Goal: Task Accomplishment & Management: Use online tool/utility

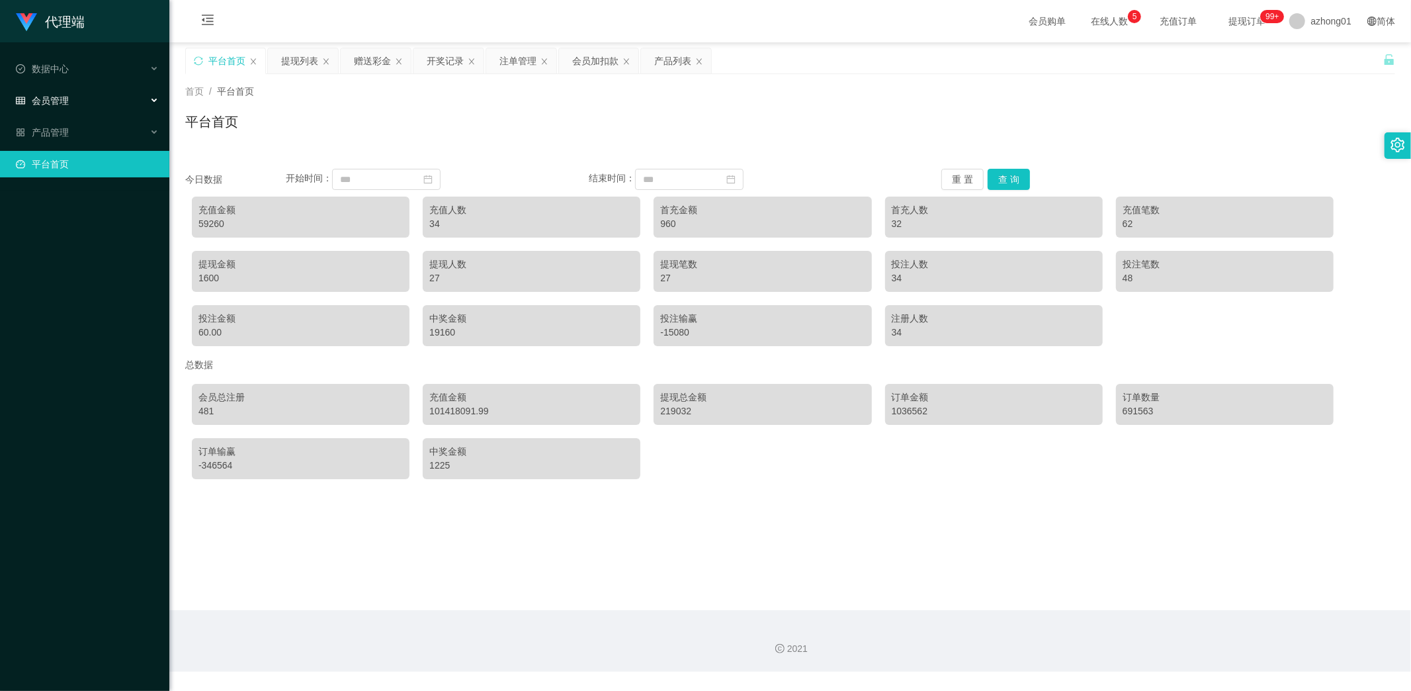
click at [58, 91] on div "会员管理" at bounding box center [84, 100] width 169 height 26
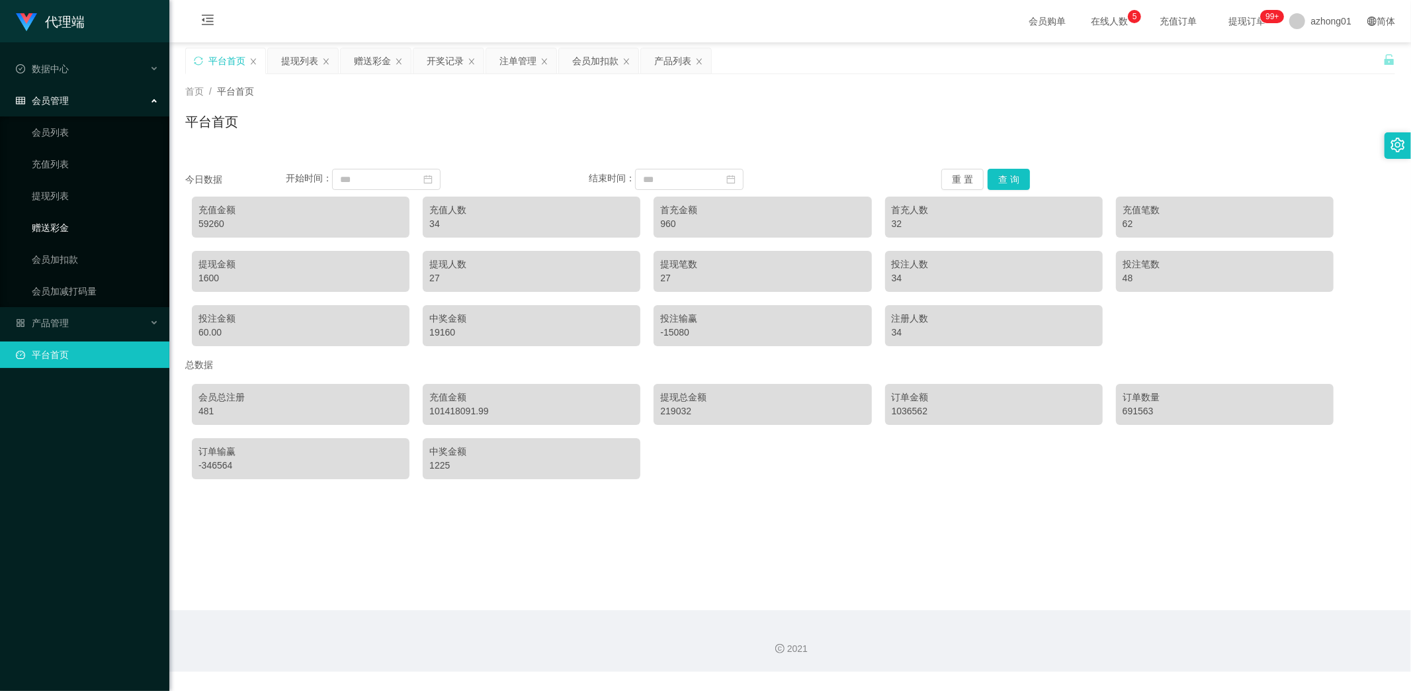
click at [60, 228] on link "赠送彩金" at bounding box center [95, 227] width 127 height 26
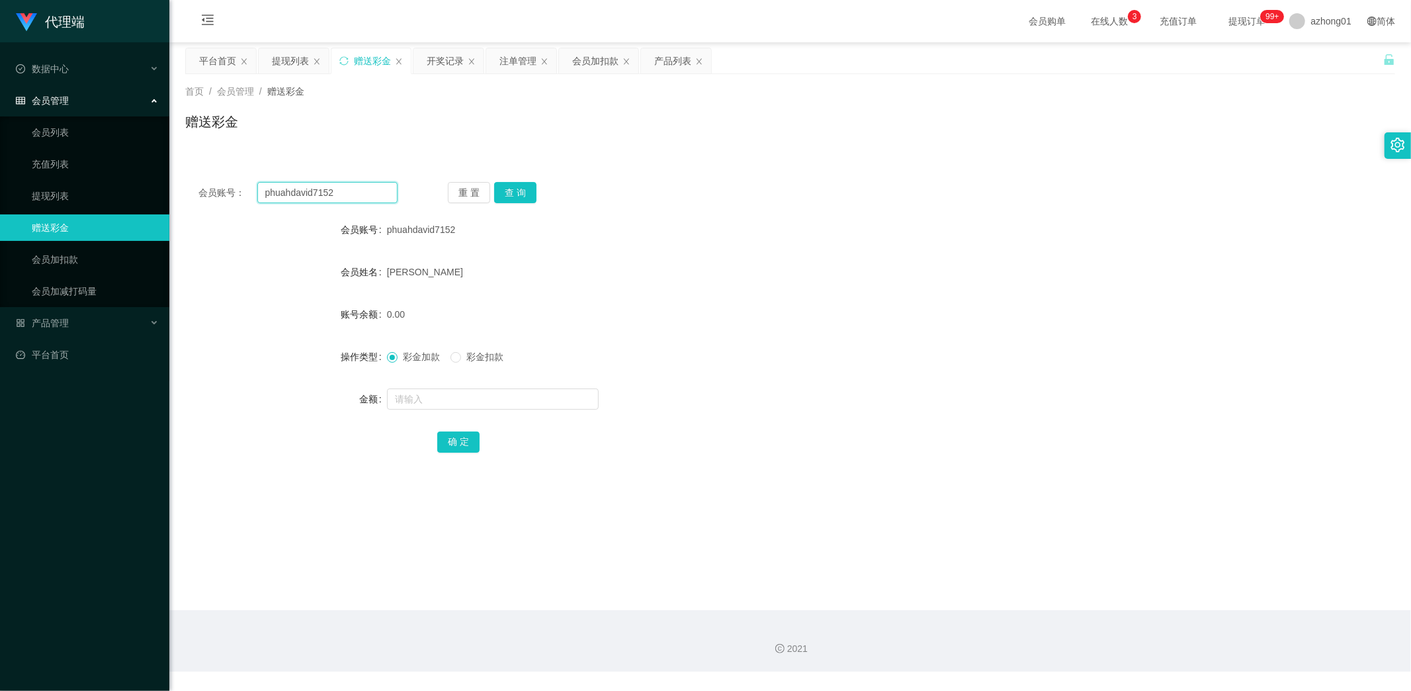
drag, startPoint x: 356, startPoint y: 196, endPoint x: 188, endPoint y: 175, distance: 169.3
click at [188, 175] on div "会员账号： phuahdavid7152 重 置 查 询 会员账号 phuahdavid7152 会员姓名 [PERSON_NAME] 账号余额 0.00 操…" at bounding box center [790, 326] width 1210 height 315
click at [523, 191] on button "查 询" at bounding box center [515, 192] width 42 height 21
click at [448, 402] on input "text" at bounding box center [493, 398] width 212 height 21
type input "100"
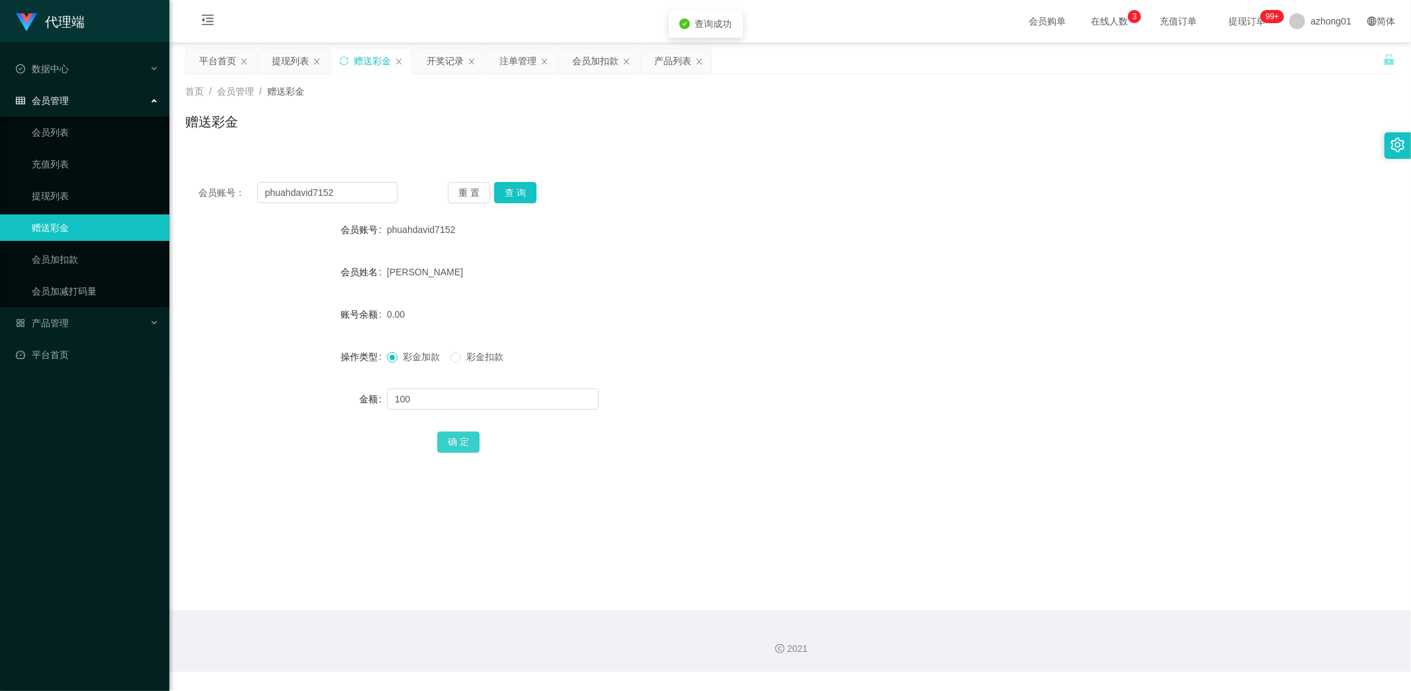
click at [461, 439] on button "确 定" at bounding box center [458, 441] width 42 height 21
drag, startPoint x: 293, startPoint y: 188, endPoint x: 123, endPoint y: 170, distance: 171.0
click at [126, 171] on section "代理端 数据中心 会员管理 会员列表 充值列表 提现列表 赠送彩金 会员加扣款 会员加减打码量 产品管理 开奖记录 注单管理 产品列表 即时注单 产品预设置 …" at bounding box center [705, 336] width 1411 height 672
click at [517, 190] on button "查 询" at bounding box center [515, 192] width 42 height 21
click at [48, 195] on link "提现列表" at bounding box center [95, 196] width 127 height 26
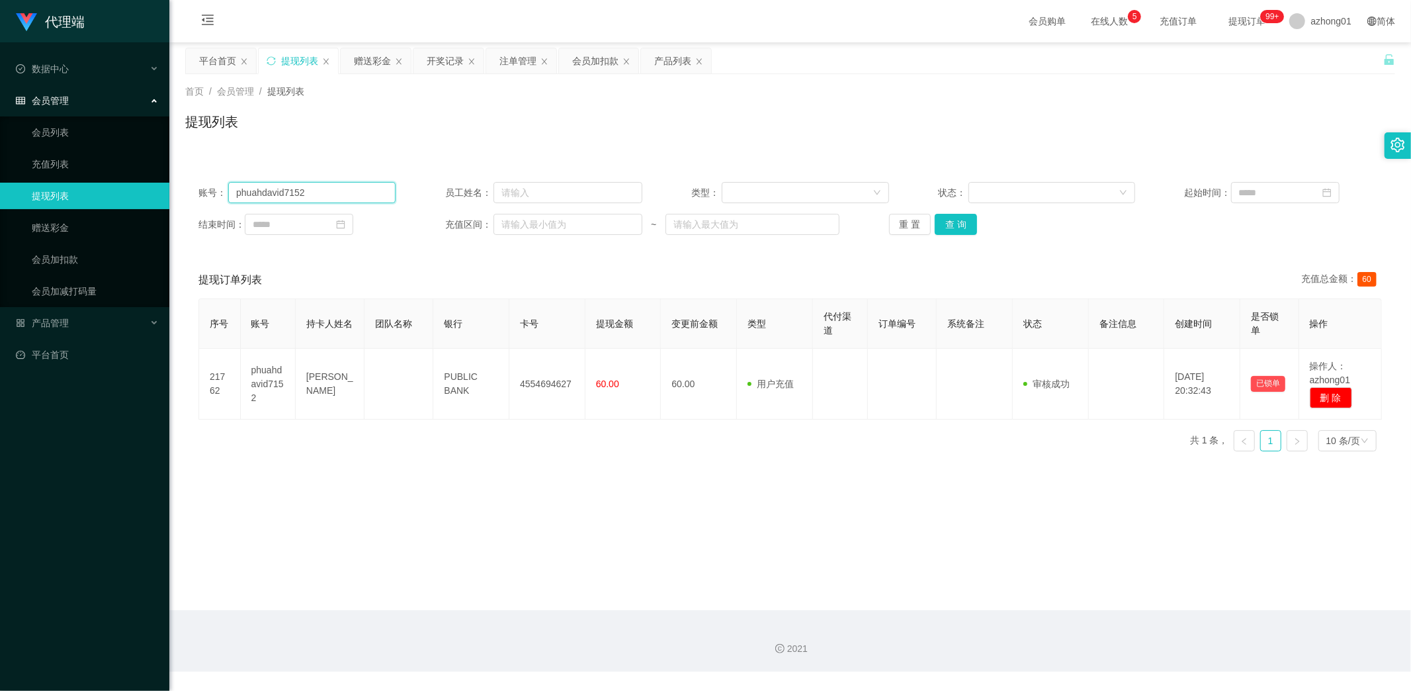
drag, startPoint x: 321, startPoint y: 189, endPoint x: 77, endPoint y: 180, distance: 244.4
click at [118, 177] on section "代理端 数据中心 会员管理 会员列表 充值列表 提现列表 赠送彩金 会员加扣款 会员加减打码量 产品管理 开奖记录 注单管理 产品列表 即时注单 产品预设置 …" at bounding box center [705, 336] width 1411 height 672
paste input "text"
click at [954, 226] on button "查 询" at bounding box center [956, 224] width 42 height 21
type input "phuahdavid7152"
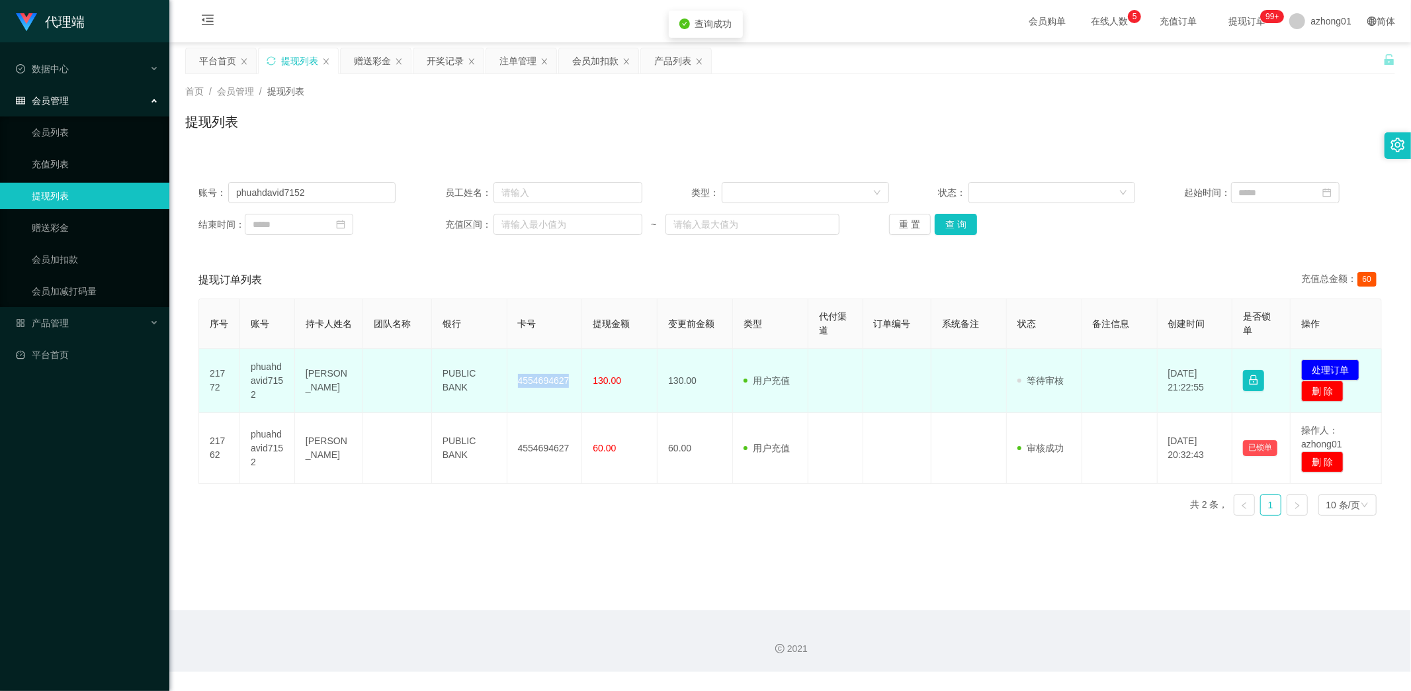
drag, startPoint x: 526, startPoint y: 378, endPoint x: 580, endPoint y: 379, distance: 53.6
click at [580, 379] on tr "21772 phuahdavid7152 PHUAH WENG HONG PUBLIC BANK 4554694627 130.00 130.00 用户充值 …" at bounding box center [790, 381] width 1183 height 64
copy td "4554694627"
click at [1327, 365] on button "处理订单" at bounding box center [1331, 369] width 58 height 21
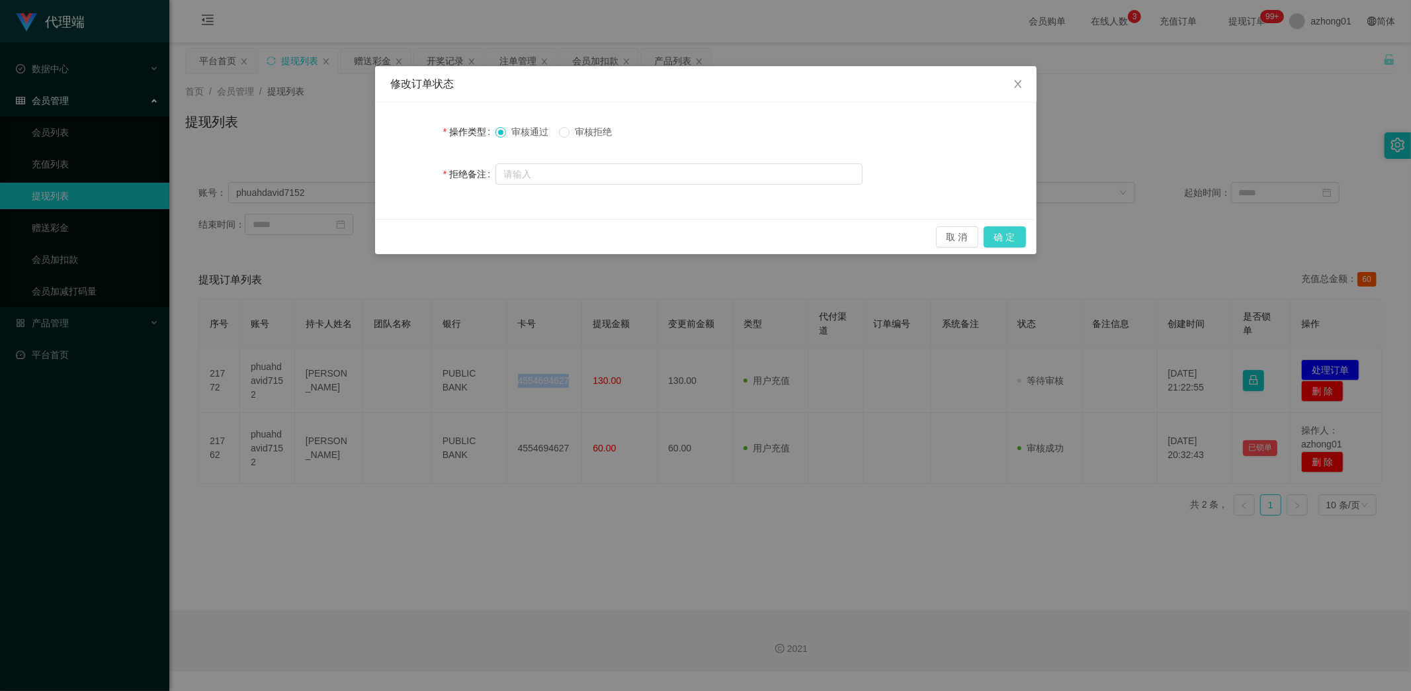
click at [1003, 228] on button "确 定" at bounding box center [1005, 236] width 42 height 21
